Goal: Task Accomplishment & Management: Complete application form

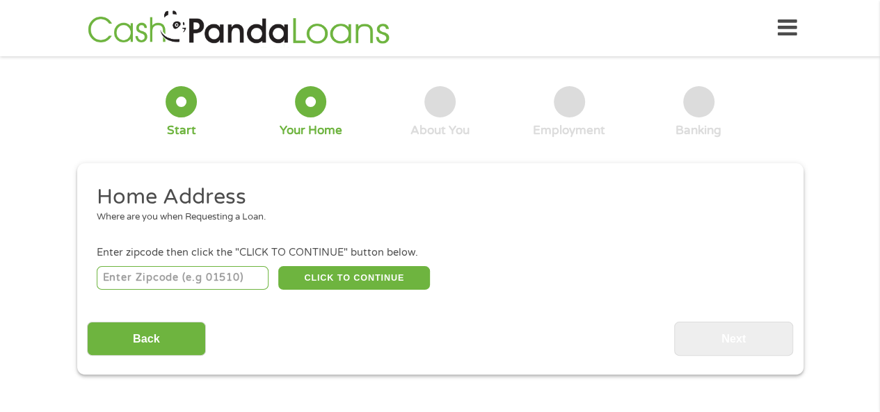
click at [225, 286] on input "number" at bounding box center [183, 278] width 172 height 24
type input "78660"
click at [336, 282] on button "CLICK TO CONTINUE" at bounding box center [354, 278] width 152 height 24
type input "78660"
type input "Pflugerville"
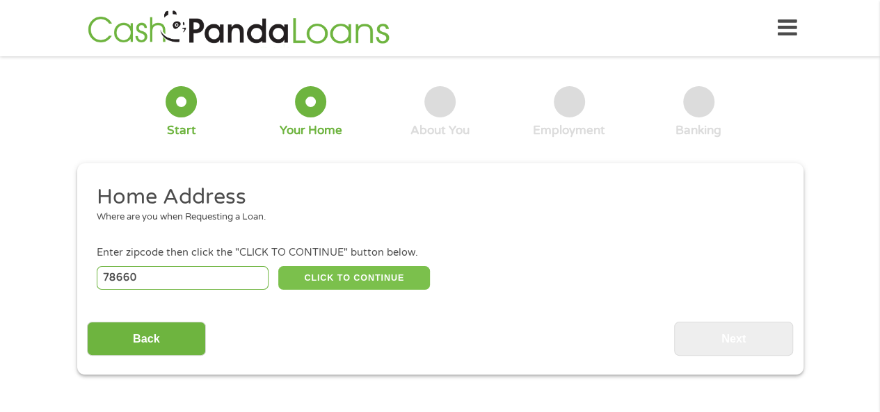
select select "[US_STATE]"
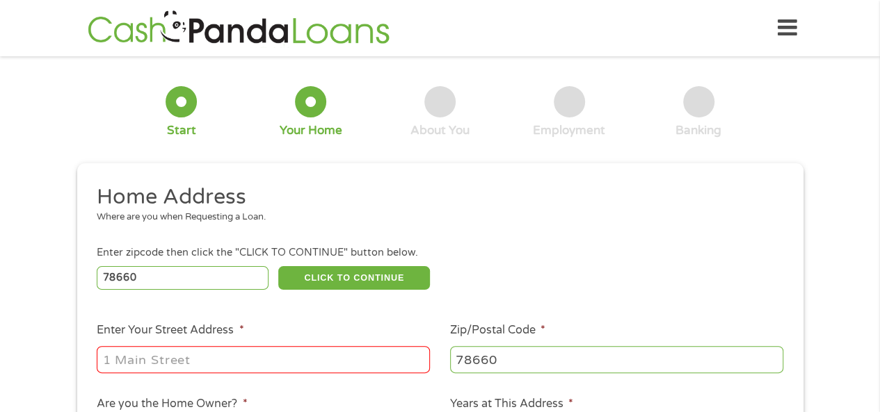
click at [305, 366] on input "Enter Your Street Address *" at bounding box center [263, 359] width 333 height 26
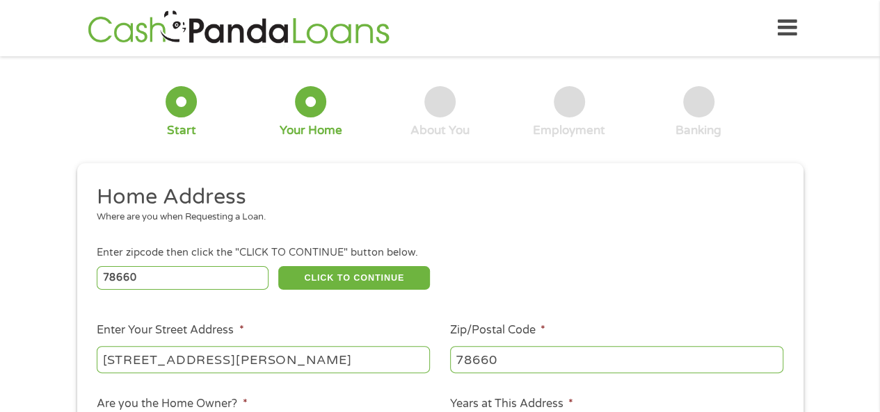
type input "[STREET_ADDRESS][PERSON_NAME]"
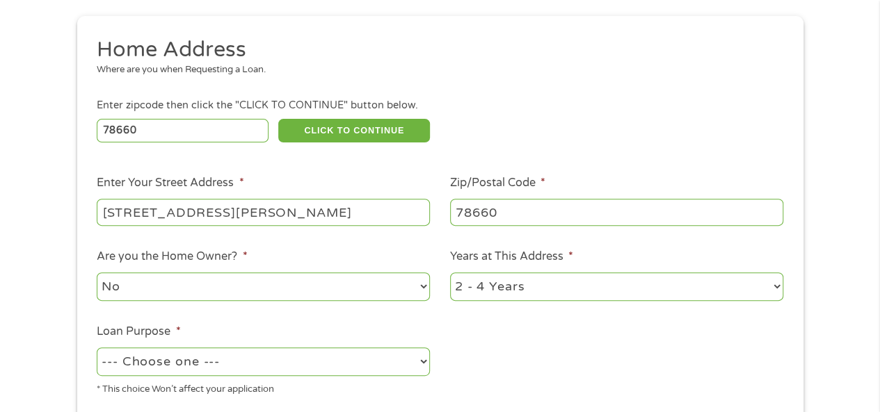
scroll to position [229, 0]
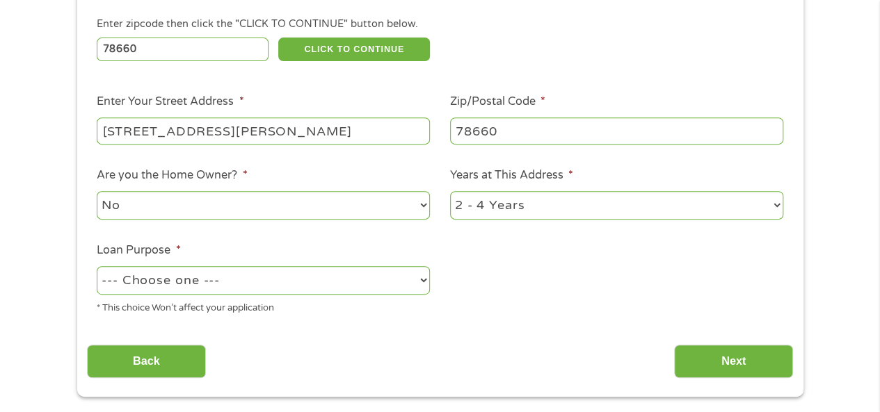
click at [484, 204] on select "1 Year or less 1 - 2 Years 2 - 4 Years Over 4 Years" at bounding box center [616, 205] width 333 height 29
select select "24months"
click at [450, 192] on select "1 Year or less 1 - 2 Years 2 - 4 Years Over 4 Years" at bounding box center [616, 205] width 333 height 29
click at [344, 275] on select "--- Choose one --- Pay Bills Debt Consolidation Home Improvement Major Purchase…" at bounding box center [263, 280] width 333 height 29
select select "shorttermcash"
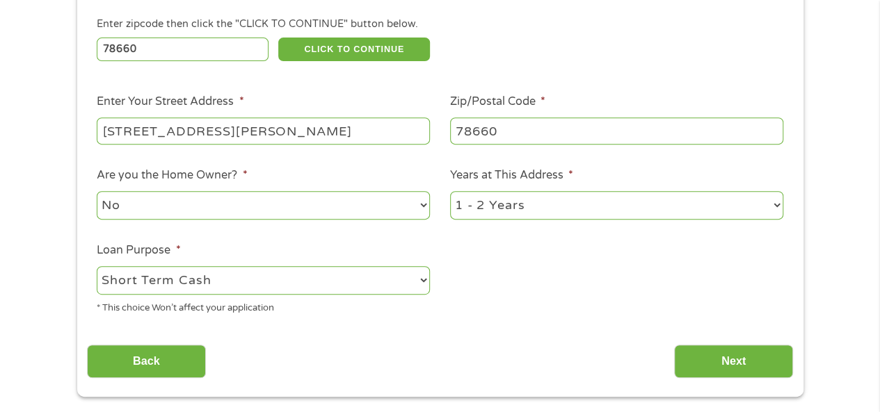
click at [97, 267] on select "--- Choose one --- Pay Bills Debt Consolidation Home Improvement Major Purchase…" at bounding box center [263, 280] width 333 height 29
click at [711, 362] on input "Next" at bounding box center [733, 362] width 119 height 34
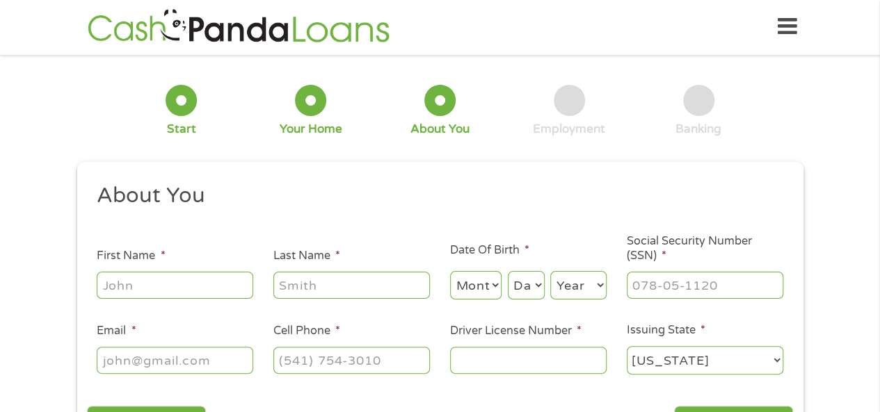
scroll to position [0, 0]
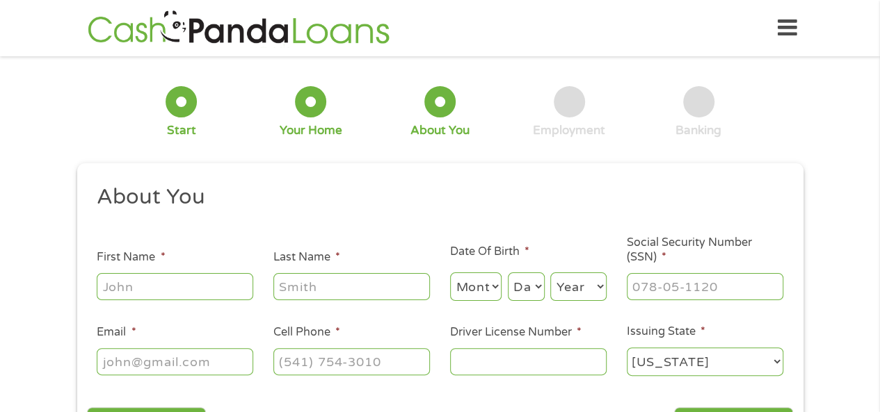
click at [232, 277] on input "First Name *" at bounding box center [175, 286] width 156 height 26
type input "[PERSON_NAME]"
click at [485, 289] on select "Month 1 2 3 4 5 6 7 8 9 10 11 12" at bounding box center [476, 287] width 52 height 29
select select "1"
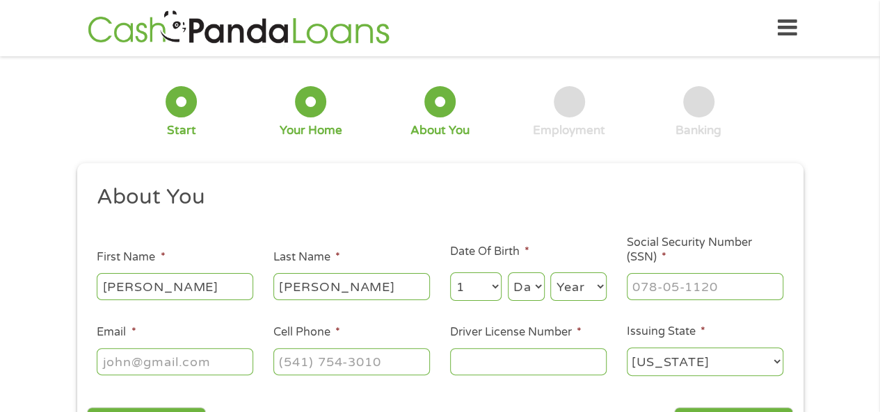
click at [450, 273] on select "Month 1 2 3 4 5 6 7 8 9 10 11 12" at bounding box center [476, 287] width 52 height 29
click at [527, 284] on select "Day 1 2 3 4 5 6 7 8 9 10 11 12 13 14 15 16 17 18 19 20 21 22 23 24 25 26 27 28 …" at bounding box center [526, 287] width 37 height 29
select select "18"
click at [508, 273] on select "Day 1 2 3 4 5 6 7 8 9 10 11 12 13 14 15 16 17 18 19 20 21 22 23 24 25 26 27 28 …" at bounding box center [526, 287] width 37 height 29
click at [572, 293] on select "Year [DATE] 2006 2005 2004 2003 2002 2001 2000 1999 1998 1997 1996 1995 1994 19…" at bounding box center [578, 287] width 56 height 29
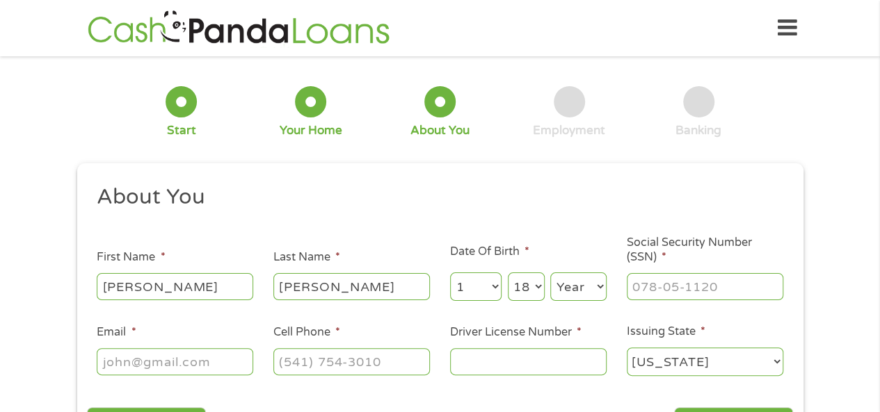
select select "1989"
click at [550, 273] on select "Year [DATE] 2006 2005 2004 2003 2002 2001 2000 1999 1998 1997 1996 1995 1994 19…" at bounding box center [578, 287] width 56 height 29
type input "631-16-4498"
type input "[EMAIL_ADDRESS][DOMAIN_NAME]"
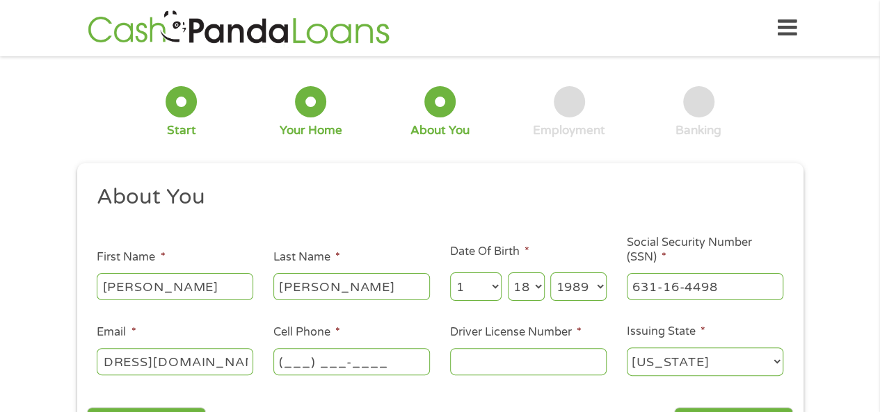
scroll to position [0, 0]
type input "[PHONE_NUMBER]"
type input "27746466"
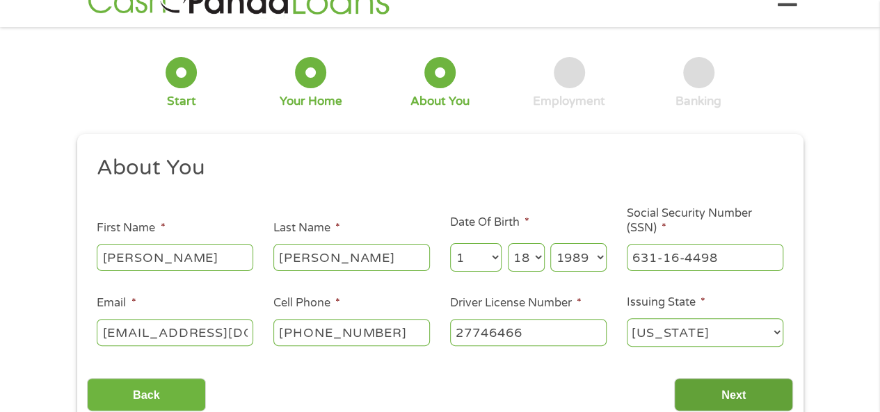
click at [738, 390] on input "Next" at bounding box center [733, 395] width 119 height 34
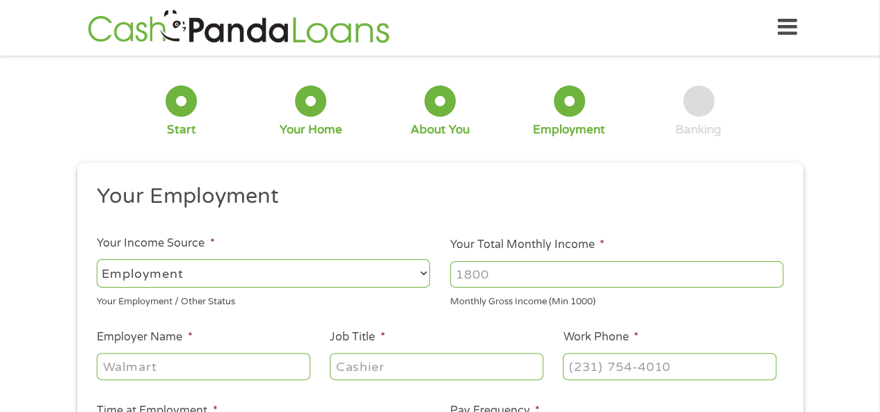
scroll to position [0, 0]
click at [580, 277] on input "Your Total Monthly Income *" at bounding box center [616, 275] width 333 height 26
type input "4000"
type input "abc home and commercia"
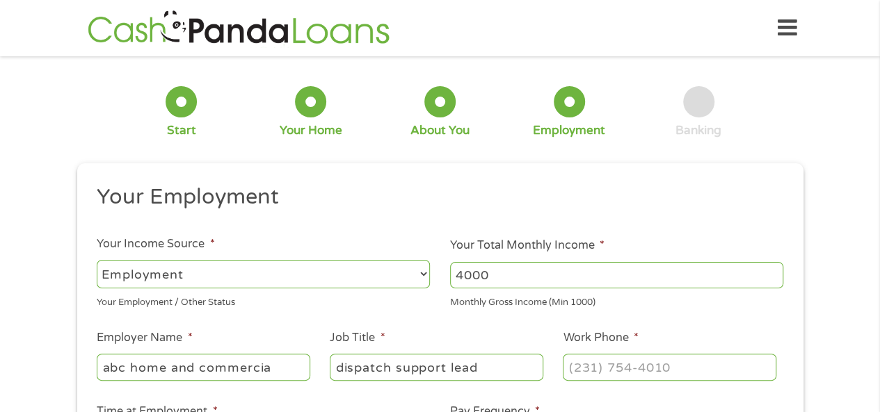
type input "dispatch support lead"
type input "[PHONE_NUMBER]"
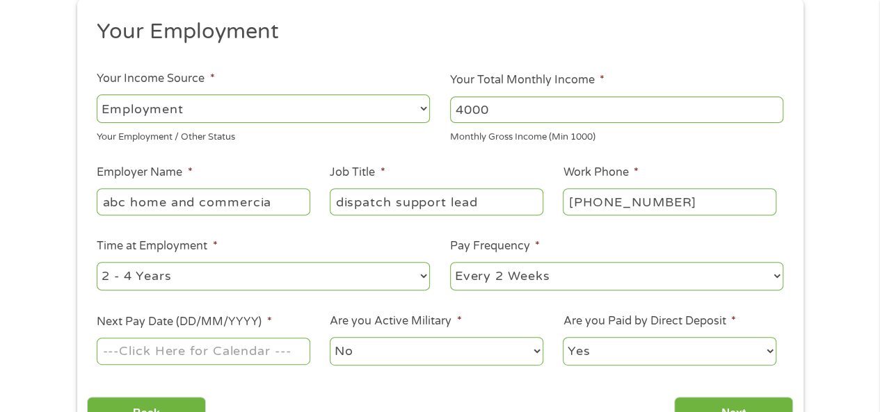
scroll to position [236, 0]
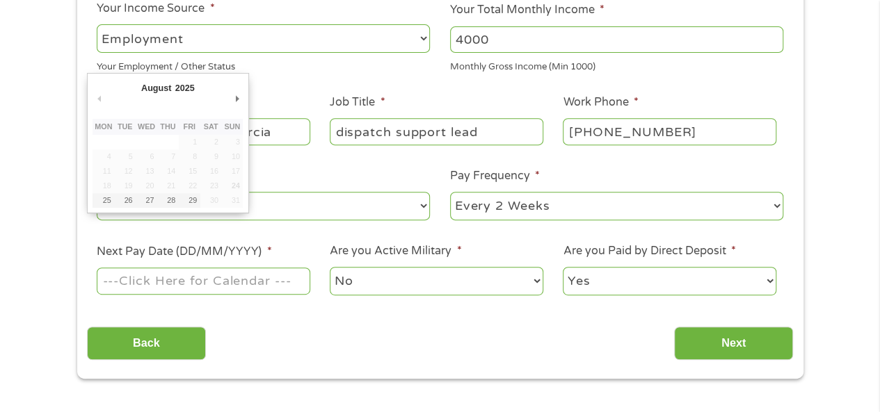
click at [285, 285] on input "Next Pay Date (DD/MM/YYYY) *" at bounding box center [203, 281] width 213 height 26
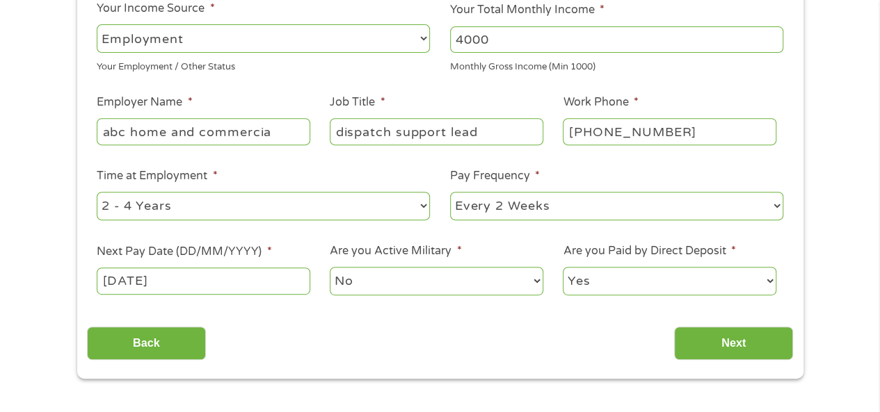
click at [223, 283] on input "[DATE]" at bounding box center [203, 281] width 213 height 26
click at [157, 270] on input "[DATE]" at bounding box center [203, 281] width 213 height 26
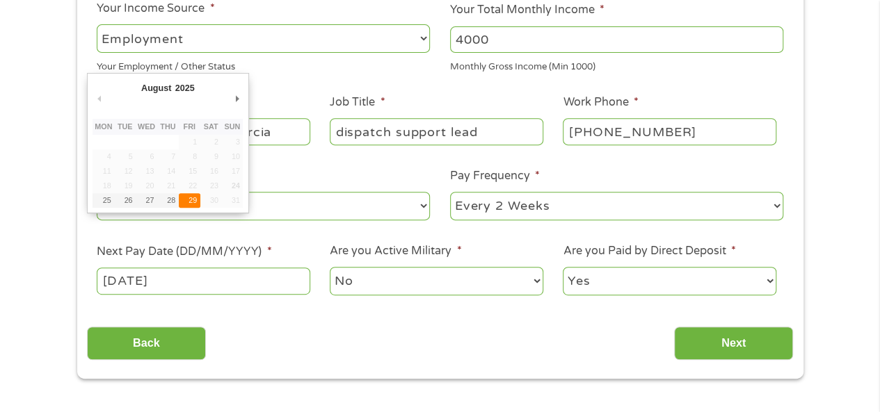
type input "[DATE]"
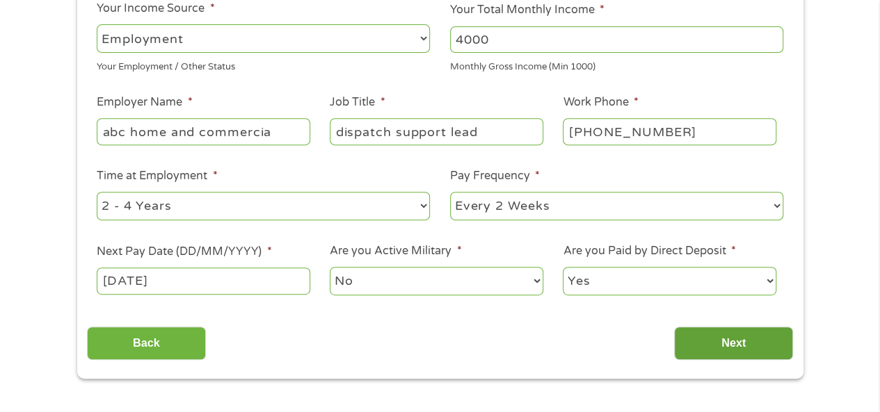
click at [709, 343] on input "Next" at bounding box center [733, 344] width 119 height 34
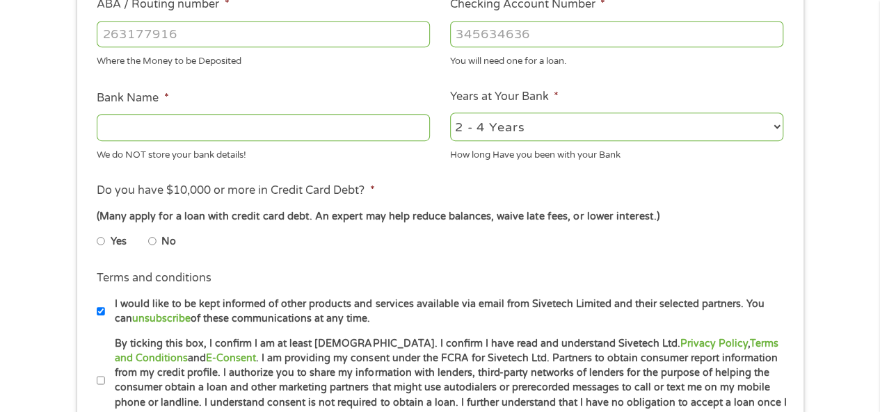
scroll to position [443, 0]
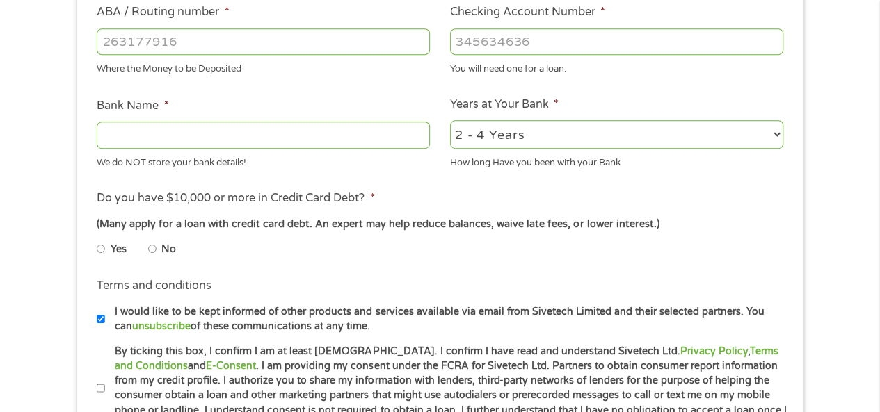
click at [155, 249] on input "No" at bounding box center [152, 249] width 8 height 22
radio input "true"
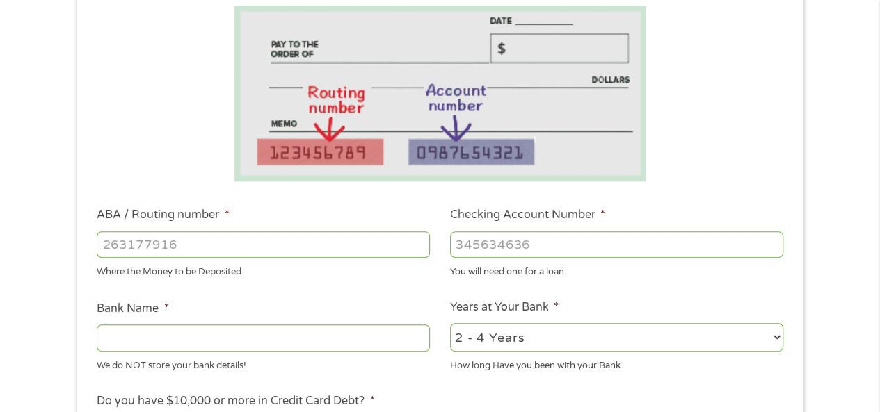
scroll to position [229, 0]
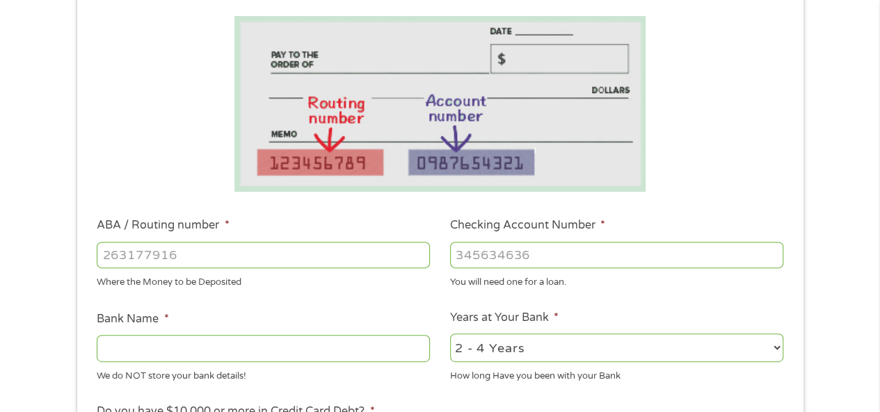
click at [348, 257] on input "ABA / Routing number *" at bounding box center [263, 255] width 333 height 26
type input "1"
type input "314977104"
type input "A FEDERAL CREDIT UNION"
type input "314977104"
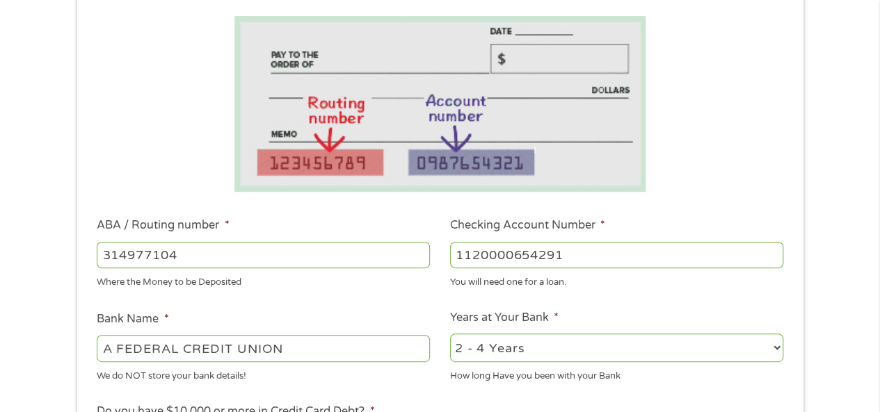
type input "1120000654291"
click at [761, 341] on select "2 - 4 Years 6 - 12 Months 1 - 2 Years Over 4 Years" at bounding box center [616, 348] width 333 height 29
select select "24months"
click at [450, 334] on select "2 - 4 Years 6 - 12 Months 1 - 2 Years Over 4 Years" at bounding box center [616, 348] width 333 height 29
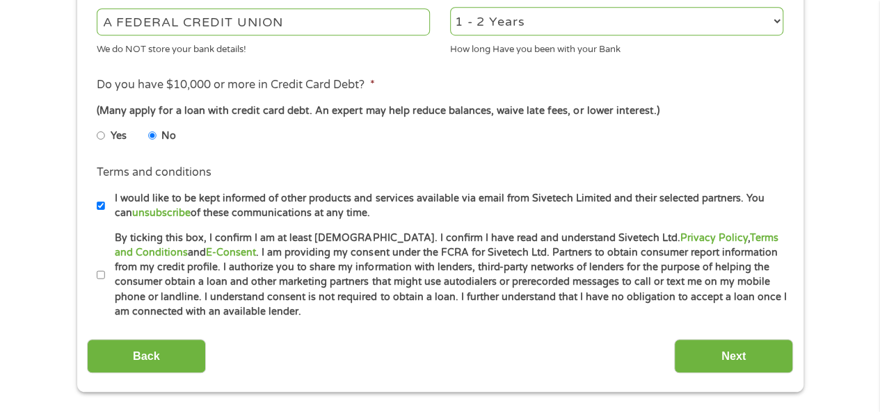
scroll to position [559, 0]
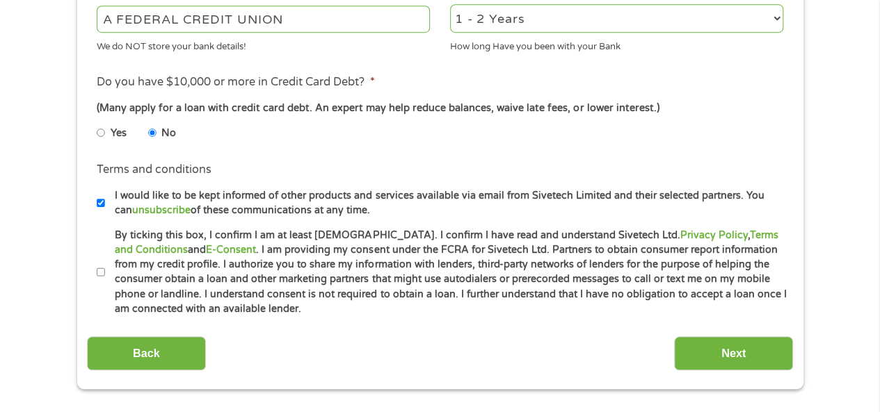
click at [99, 273] on input "By ticking this box, I confirm I am at least [DEMOGRAPHIC_DATA]. I confirm I ha…" at bounding box center [101, 272] width 8 height 22
checkbox input "true"
click at [745, 327] on div "Back Next" at bounding box center [440, 349] width 706 height 44
click at [752, 353] on input "Next" at bounding box center [733, 354] width 119 height 34
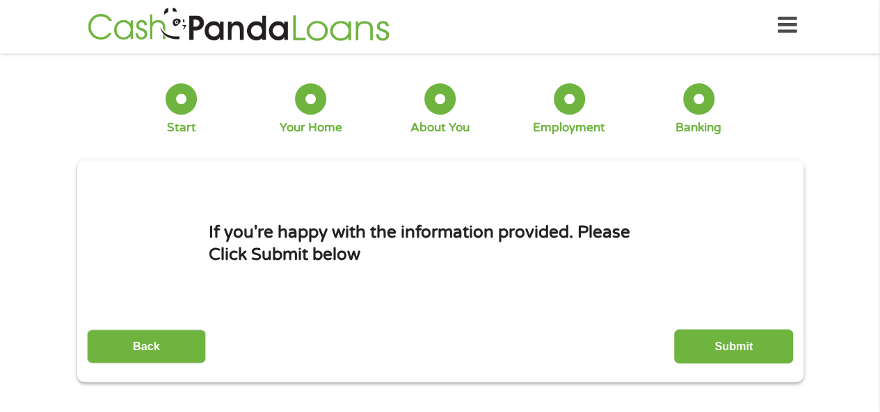
scroll to position [0, 0]
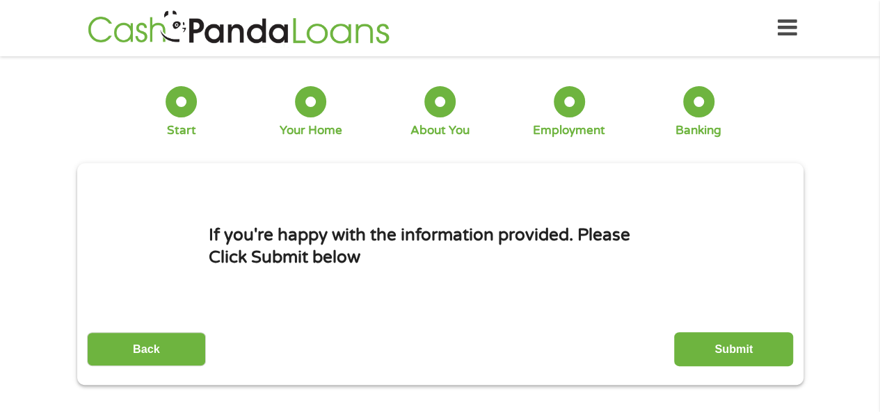
click at [752, 353] on input "Submit" at bounding box center [733, 349] width 119 height 34
